Goal: Task Accomplishment & Management: Use online tool/utility

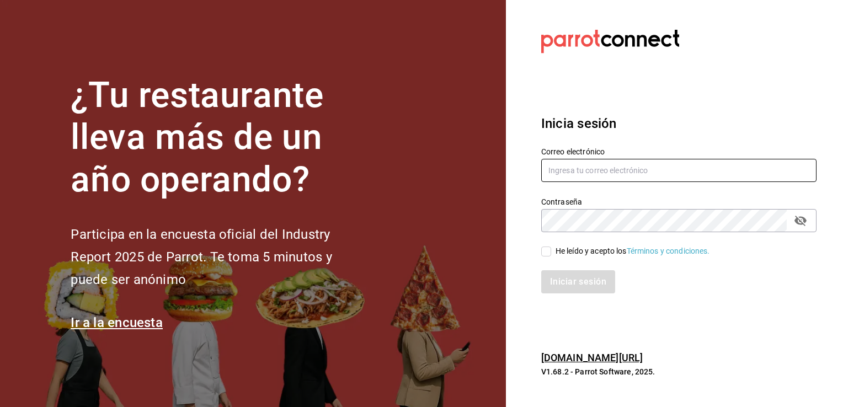
type input "[PERSON_NAME][EMAIL_ADDRESS][DOMAIN_NAME]"
click at [549, 250] on input "He leído y acepto los Términos y condiciones." at bounding box center [546, 251] width 10 height 10
checkbox input "true"
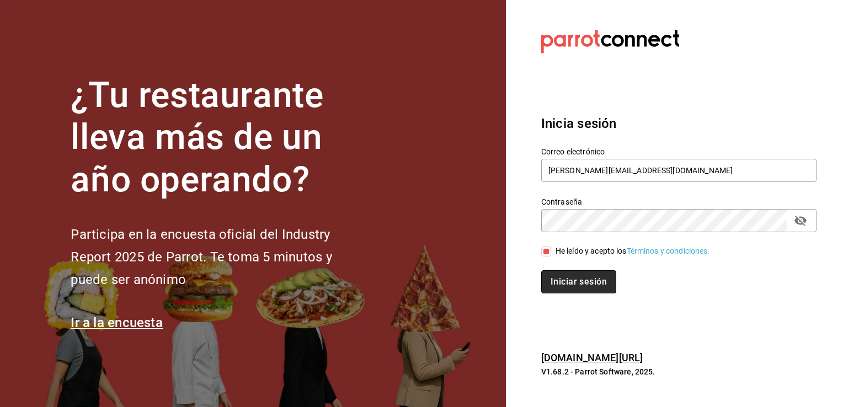
click at [556, 275] on button "Iniciar sesión" at bounding box center [578, 281] width 75 height 23
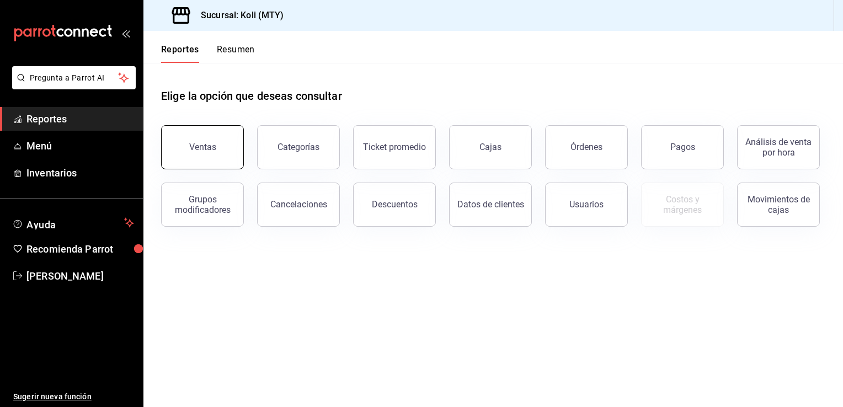
click at [201, 164] on button "Ventas" at bounding box center [202, 147] width 83 height 44
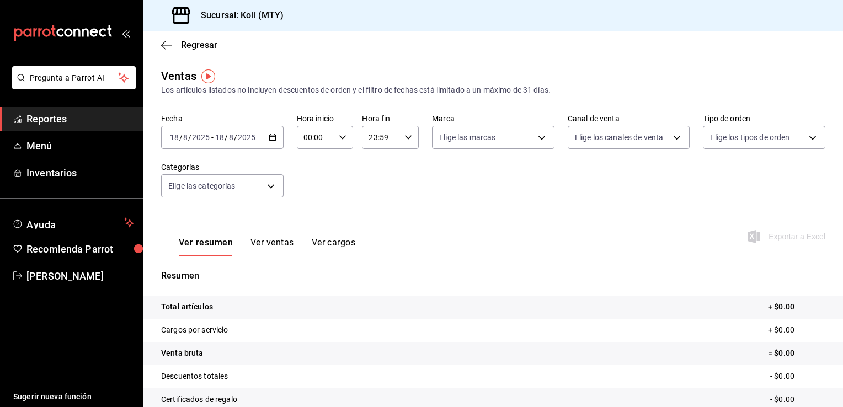
click at [275, 137] on div "2025-08-18 18 / 8 / 2025 - 2025-08-18 18 / 8 / 2025" at bounding box center [222, 137] width 122 height 23
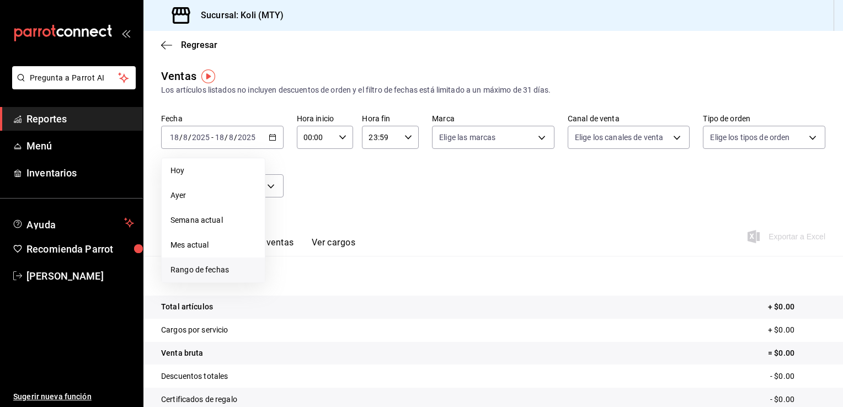
click at [215, 272] on span "Rango de fechas" at bounding box center [212, 270] width 85 height 12
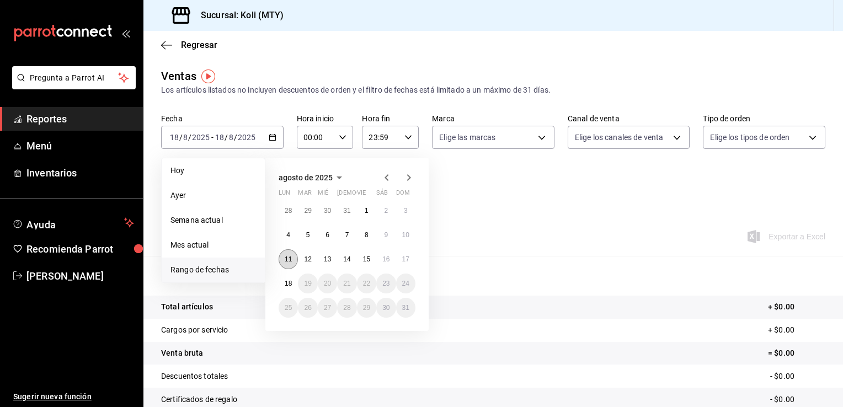
click at [287, 257] on abbr "11" at bounding box center [288, 259] width 7 height 8
click at [409, 262] on button "17" at bounding box center [405, 259] width 19 height 20
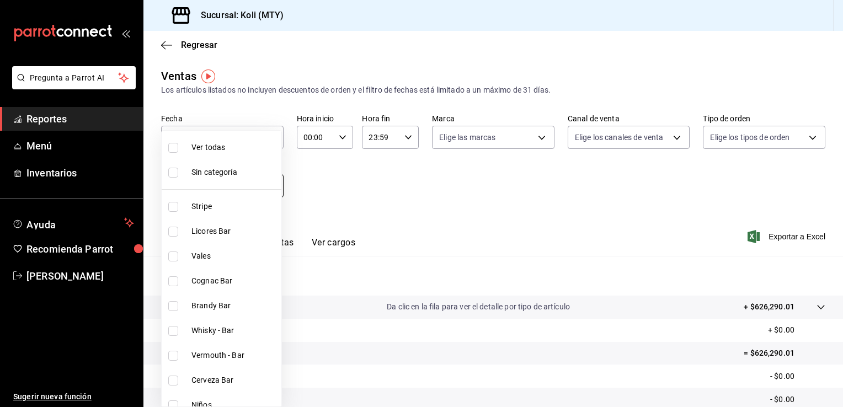
click at [274, 187] on body "Pregunta a Parrot AI Reportes Menú Inventarios Ayuda Recomienda Parrot Tadeo Vi…" at bounding box center [421, 203] width 843 height 407
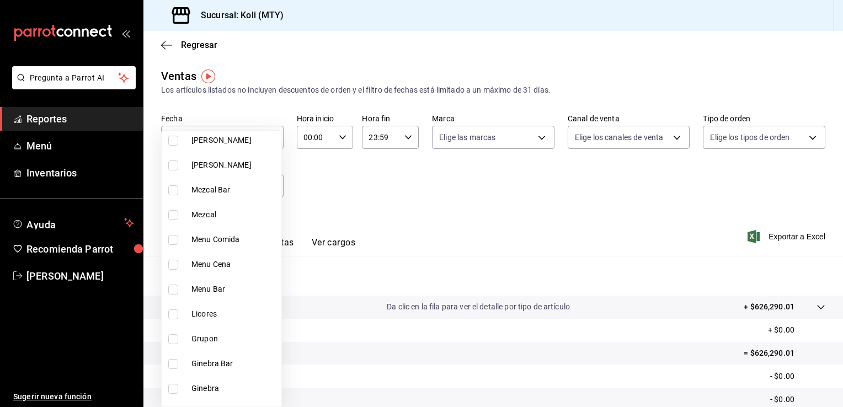
scroll to position [779, 0]
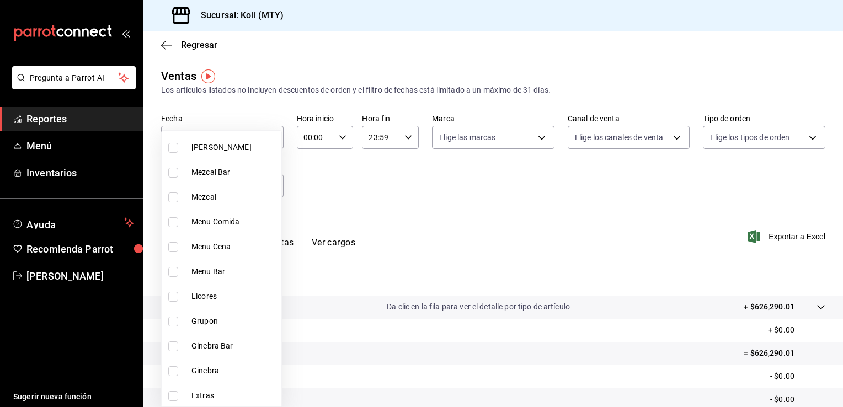
click at [234, 218] on span "Menu Comida" at bounding box center [233, 222] width 85 height 12
type input "809a0be8-0cec-48e9-a70e-9d8d09706978"
checkbox input "true"
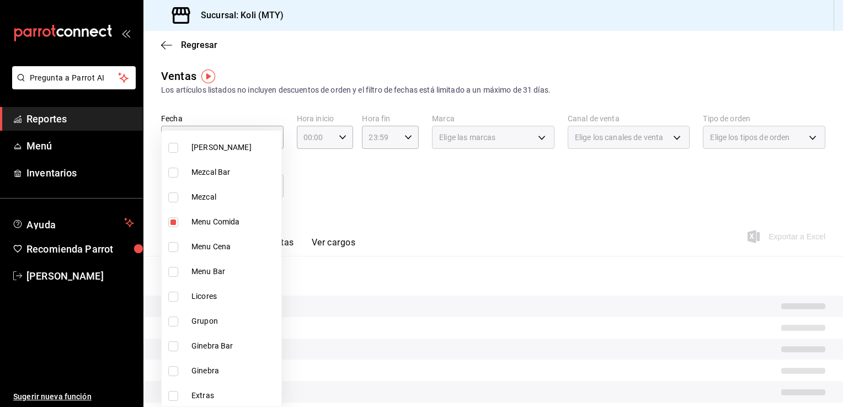
click at [209, 248] on span "Menu Cena" at bounding box center [233, 247] width 85 height 12
type input "809a0be8-0cec-48e9-a70e-9d8d09706978,55e9f222-9bae-4b0d-8e77-b733cdc624c3"
checkbox input "true"
click at [206, 270] on span "Menu Bar" at bounding box center [233, 272] width 85 height 12
type input "809a0be8-0cec-48e9-a70e-9d8d09706978,55e9f222-9bae-4b0d-8e77-b733cdc624c3,8ffad…"
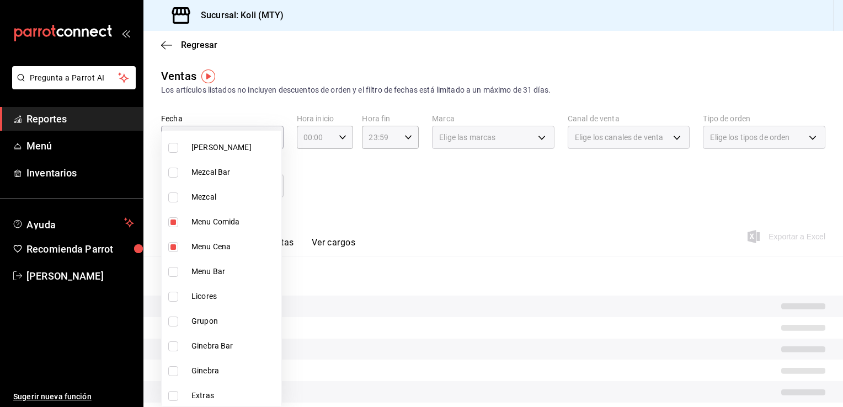
checkbox input "true"
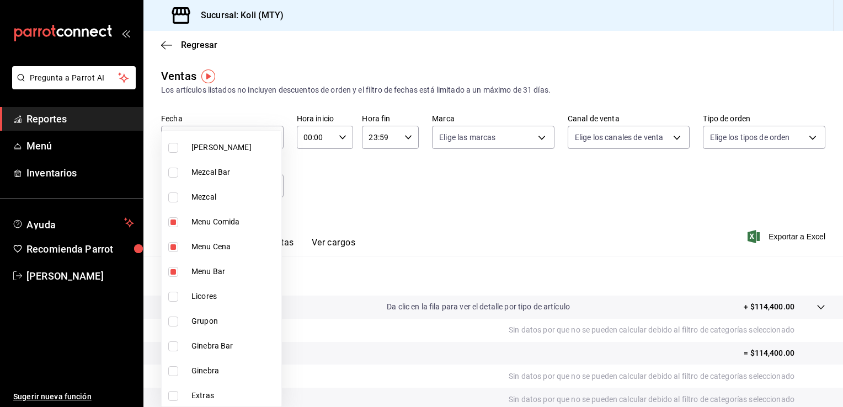
click at [455, 229] on div at bounding box center [421, 203] width 843 height 407
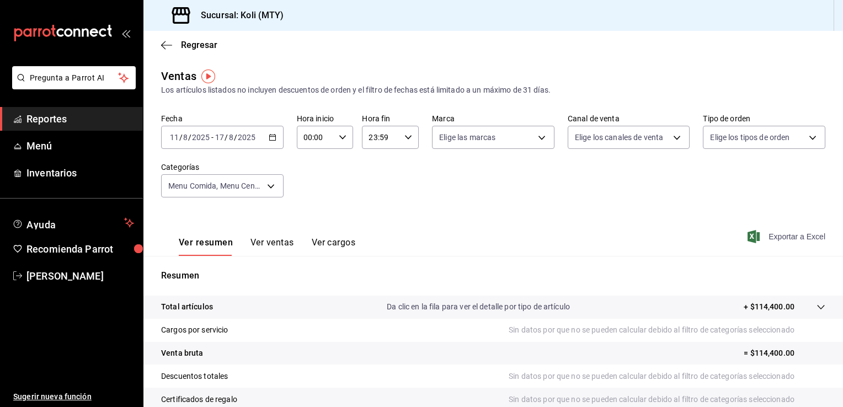
click at [768, 238] on span "Exportar a Excel" at bounding box center [787, 236] width 76 height 13
